Goal: Transaction & Acquisition: Purchase product/service

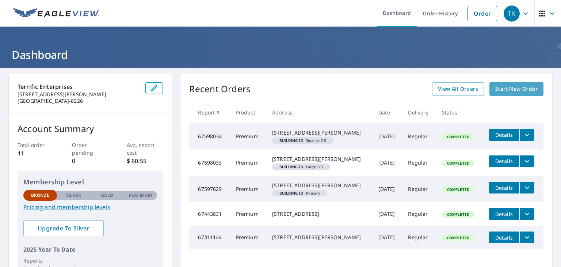
click at [511, 89] on span "Start New Order" at bounding box center [516, 88] width 42 height 9
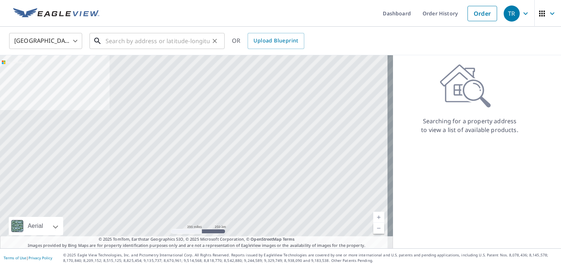
click at [139, 44] on input "text" at bounding box center [158, 41] width 104 height 20
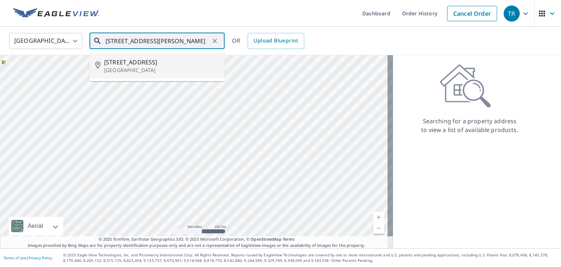
click at [138, 41] on input "[STREET_ADDRESS][PERSON_NAME]" at bounding box center [158, 41] width 104 height 20
click at [194, 40] on input "[STREET_ADDRESS][PERSON_NAME]" at bounding box center [158, 41] width 104 height 20
type input "[STREET_ADDRESS]"
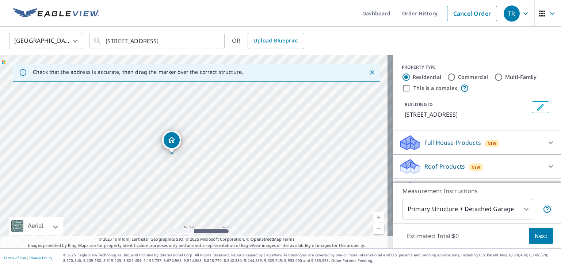
drag, startPoint x: 164, startPoint y: 133, endPoint x: 169, endPoint y: 141, distance: 9.9
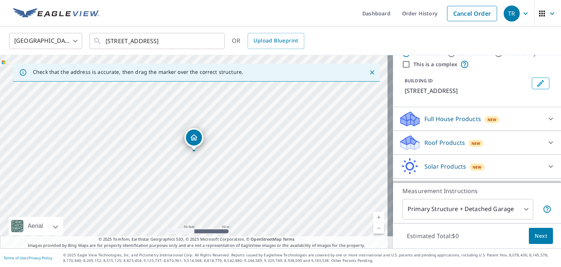
scroll to position [37, 0]
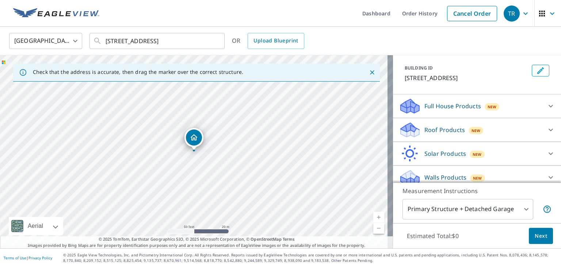
click at [424, 134] on p "Roof Products" at bounding box center [444, 129] width 41 height 9
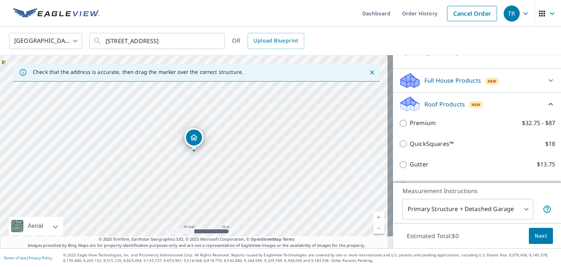
scroll to position [73, 0]
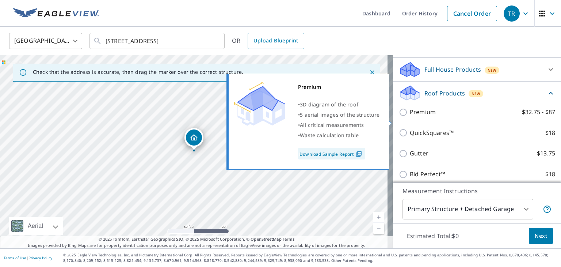
click at [400, 117] on input "Premium $32.75 - $87" at bounding box center [404, 112] width 11 height 9
checkbox input "true"
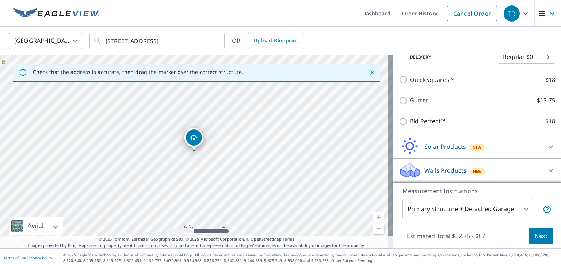
scroll to position [161, 0]
click at [537, 231] on span "Next" at bounding box center [541, 235] width 12 height 9
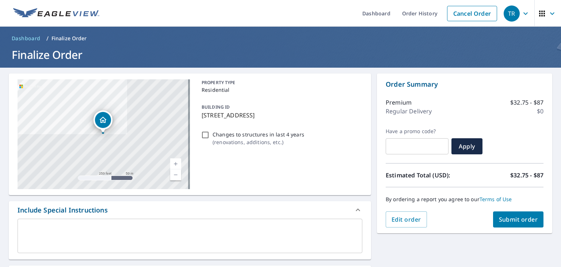
click at [502, 217] on span "Submit order" at bounding box center [518, 219] width 39 height 8
